Goal: Check status

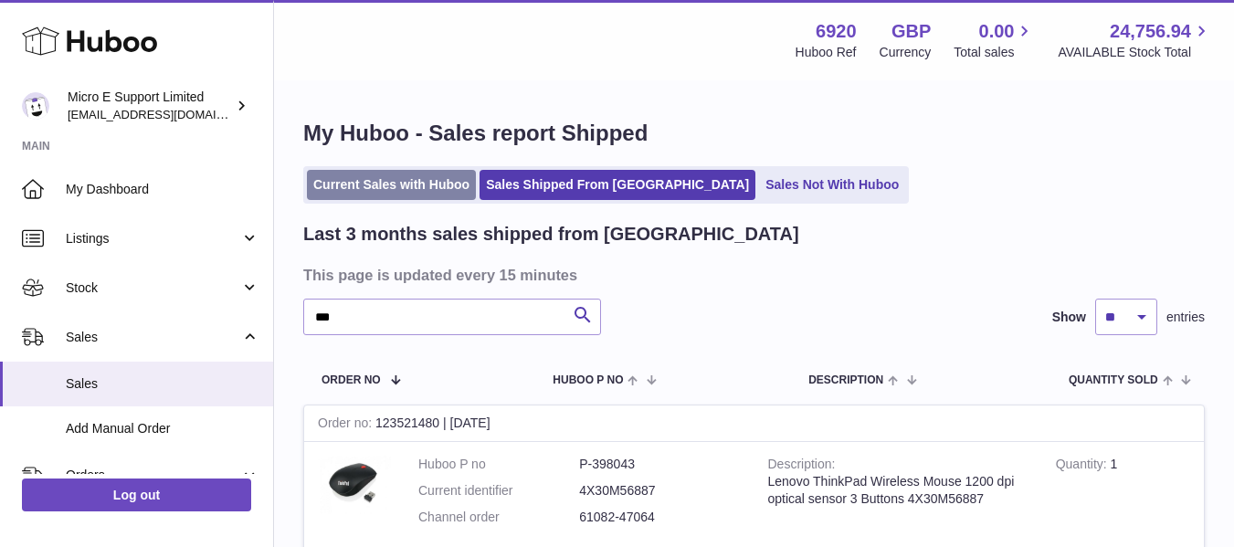
click at [404, 200] on link "Current Sales with Huboo" at bounding box center [391, 185] width 169 height 30
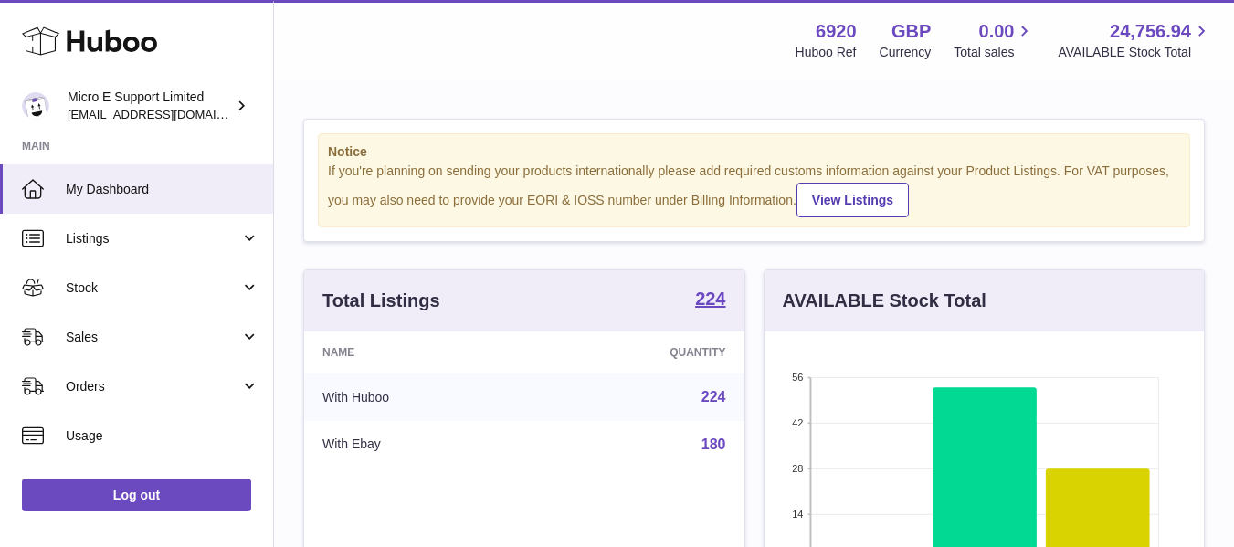
scroll to position [285, 439]
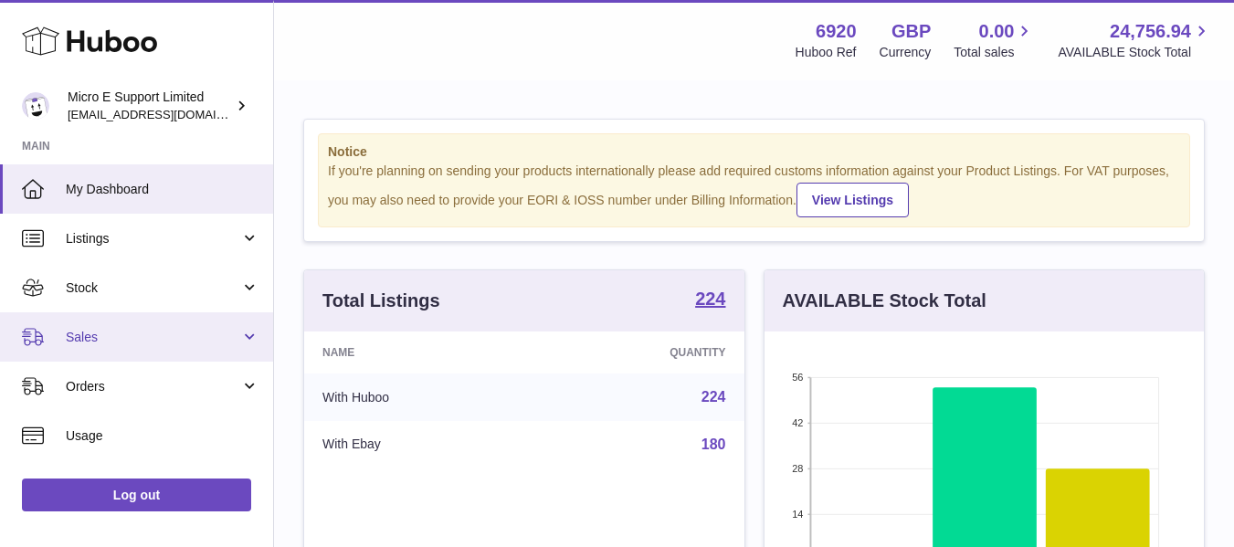
click at [131, 358] on link "Sales" at bounding box center [136, 336] width 273 height 49
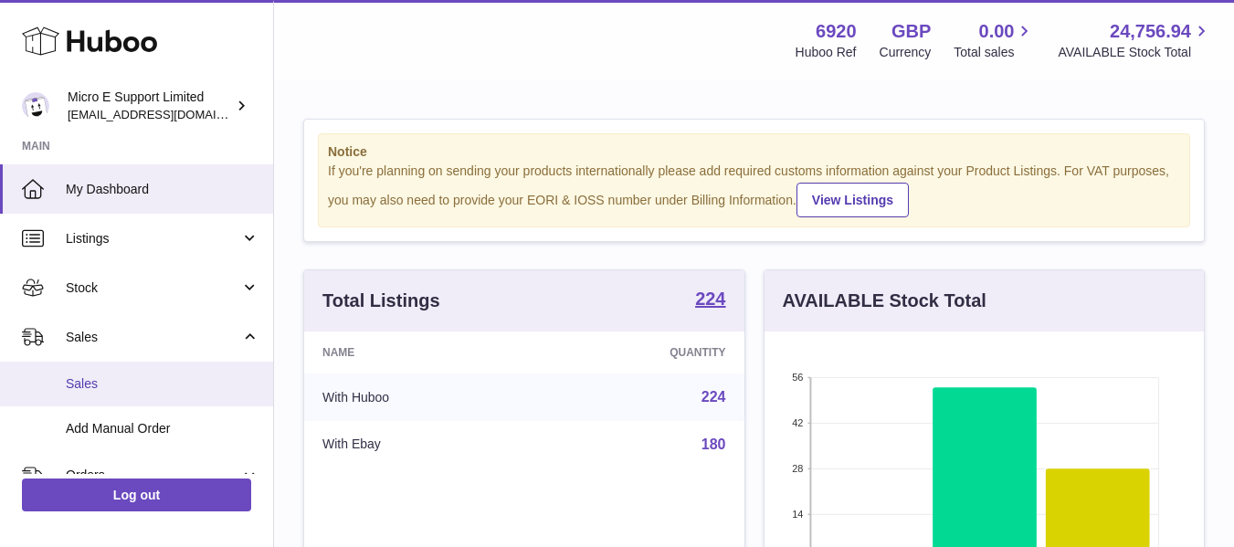
click at [110, 377] on span "Sales" at bounding box center [163, 383] width 194 height 17
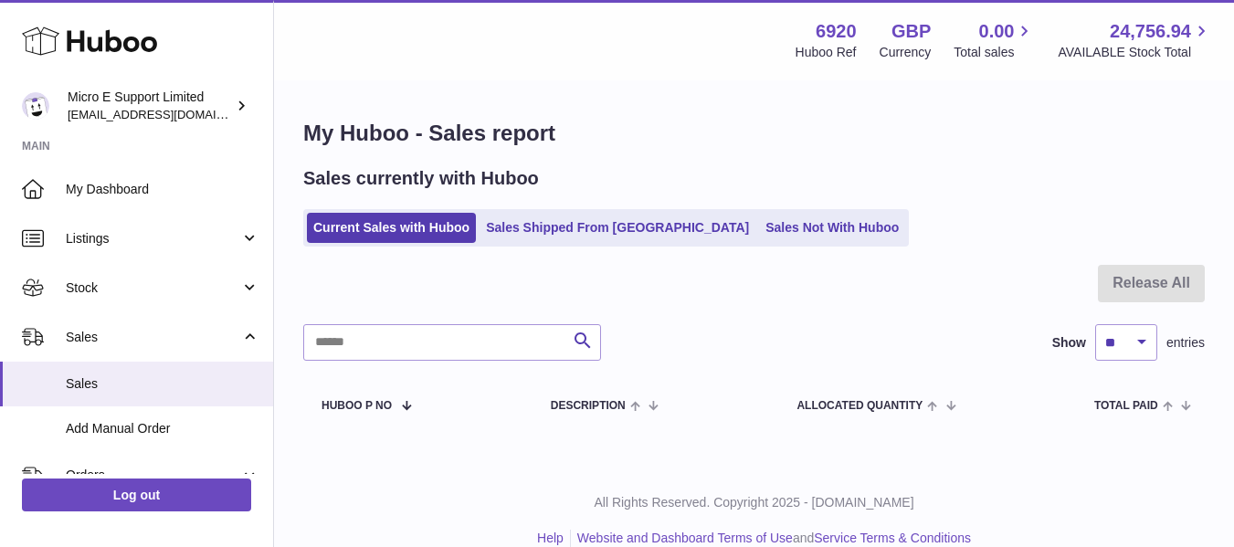
scroll to position [27, 0]
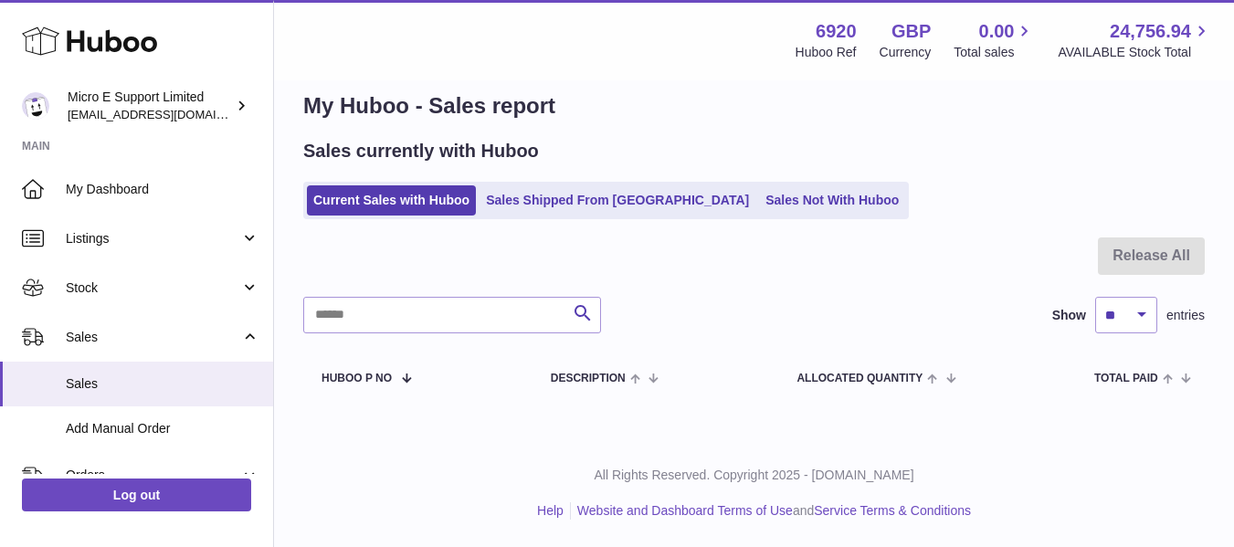
click at [949, 198] on div "Current Sales with Huboo Sales Shipped From Huboo Sales Not With Huboo" at bounding box center [753, 200] width 901 height 37
click at [759, 197] on link "Sales Not With Huboo" at bounding box center [832, 200] width 146 height 30
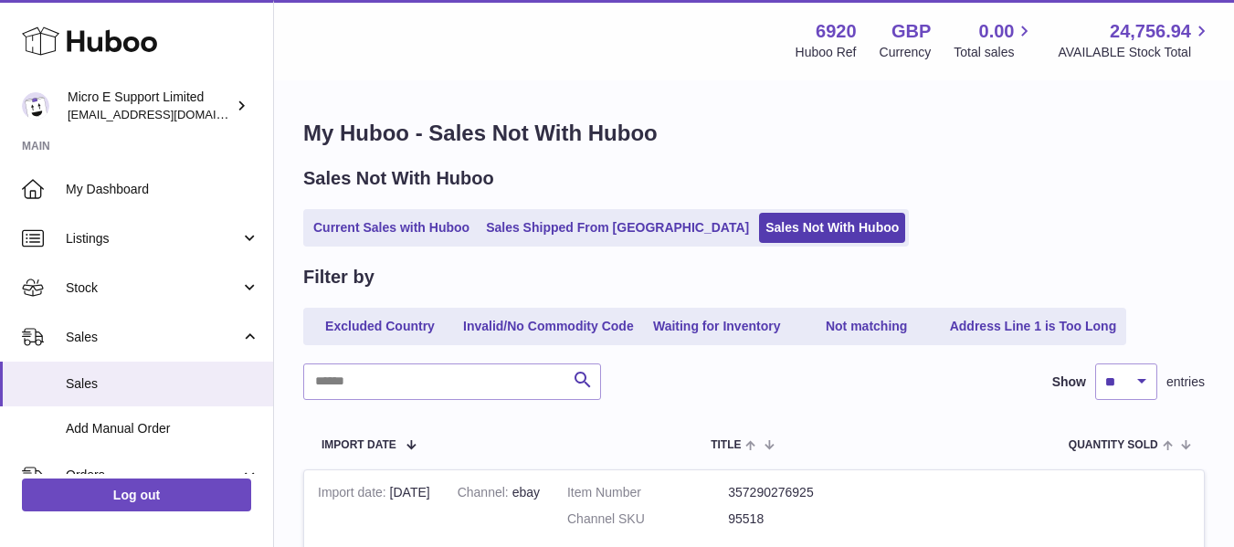
click at [714, 197] on div "Sales Not With Huboo Current Sales with Huboo Sales Shipped From Huboo Sales No…" at bounding box center [753, 206] width 901 height 80
click at [832, 170] on div "Sales Not With Huboo" at bounding box center [753, 178] width 901 height 25
click at [957, 184] on div "Sales Not With Huboo" at bounding box center [753, 178] width 901 height 25
click at [373, 235] on link "Current Sales with Huboo" at bounding box center [391, 228] width 169 height 30
